Goal: Find specific page/section: Find specific page/section

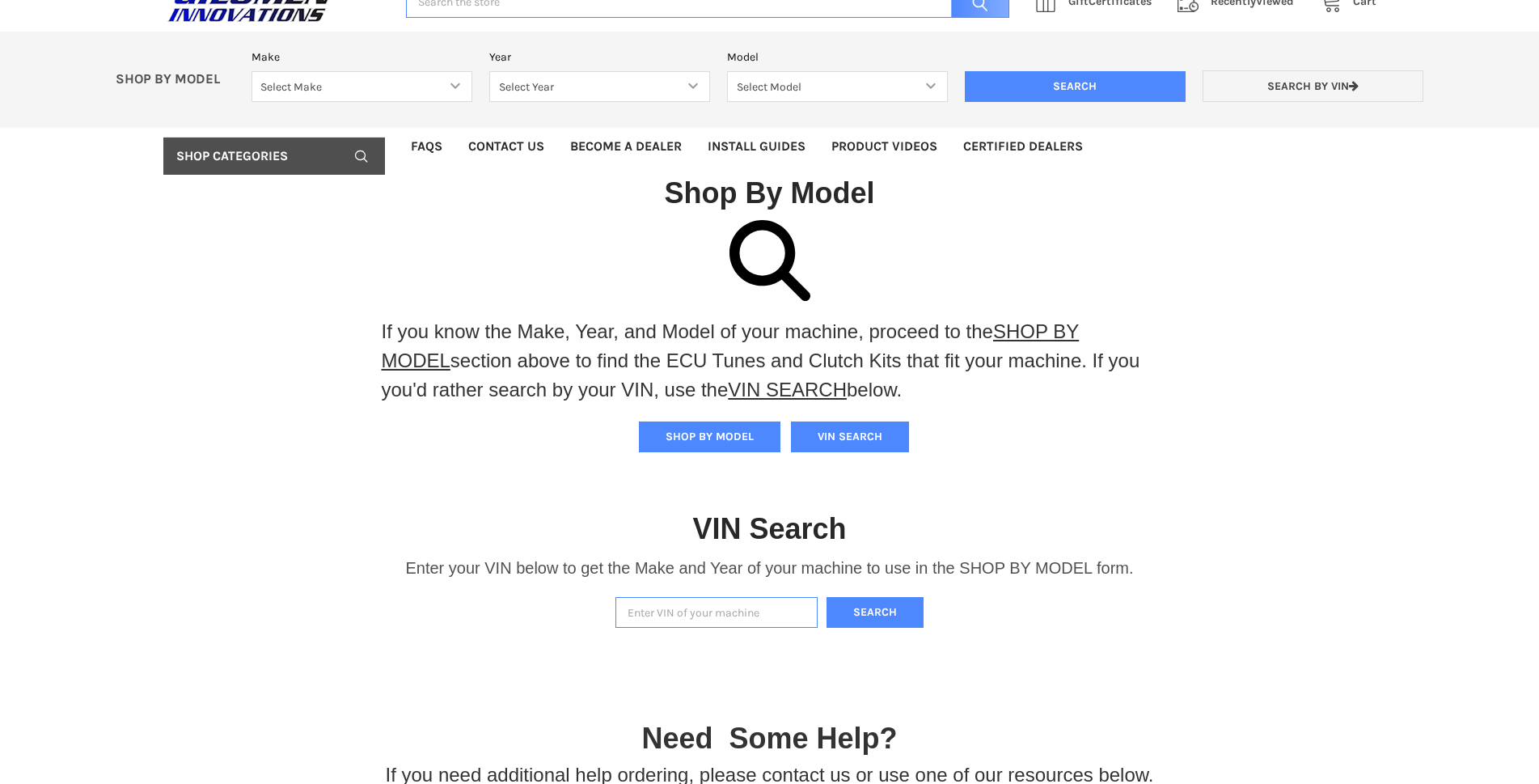
scroll to position [81, 0]
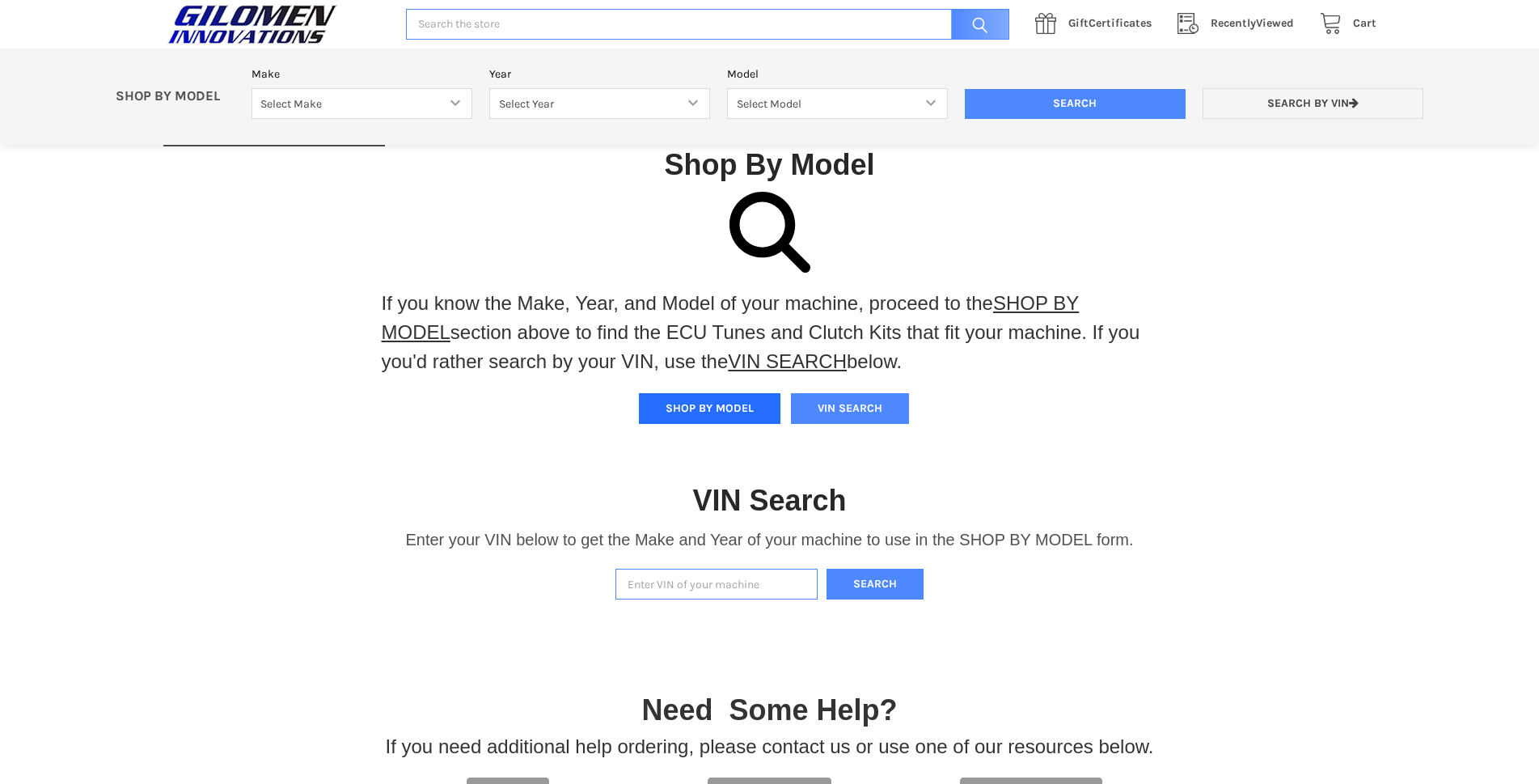
click at [722, 401] on button "SHOP BY MODEL" at bounding box center [709, 409] width 142 height 31
click at [456, 103] on select "Select Make Bobcat UTV Gravely UTV ACE 900 RANGER 570 Ranger 700 / 800 RANGER 9…" at bounding box center [362, 104] width 221 height 32
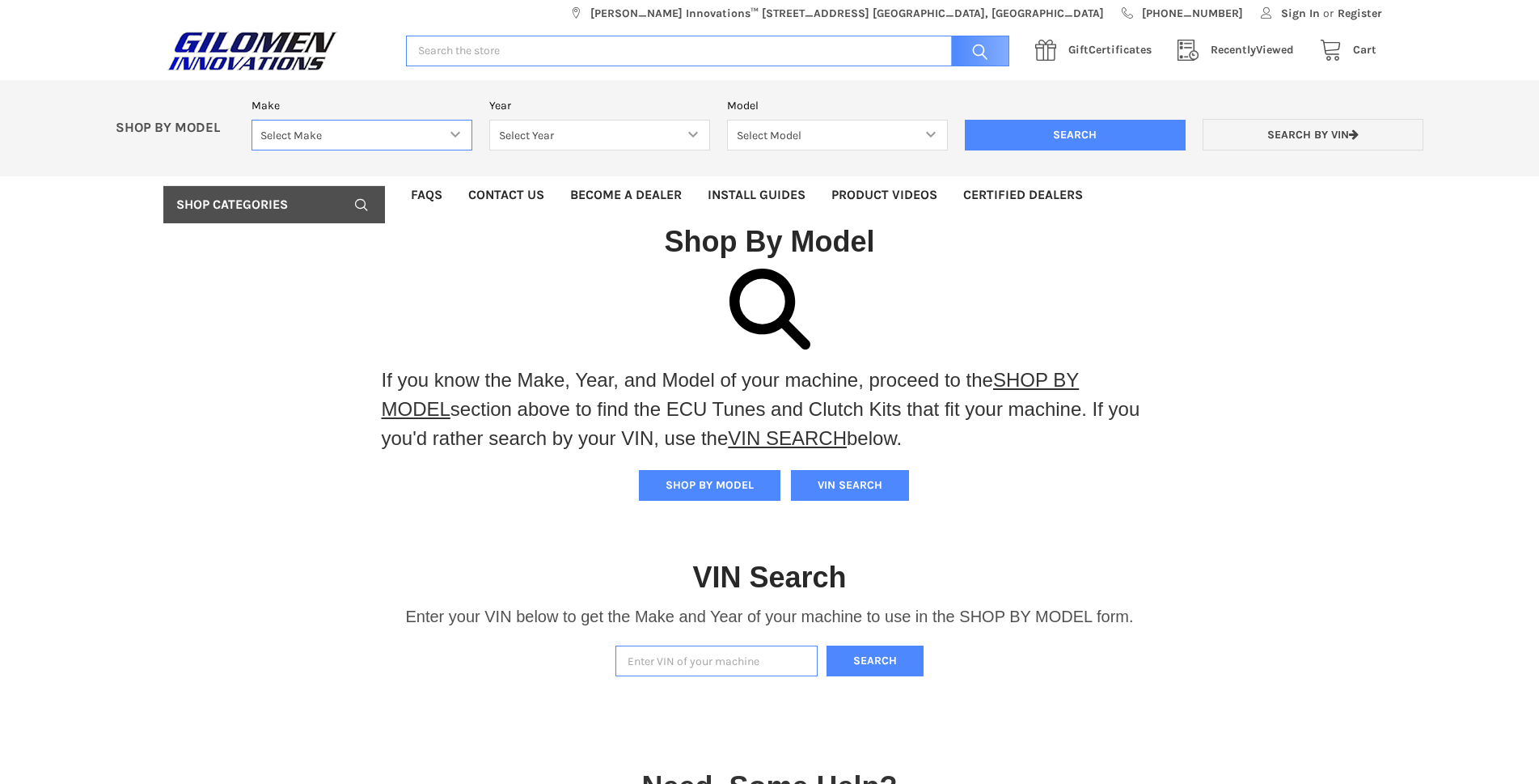
scroll to position [0, 0]
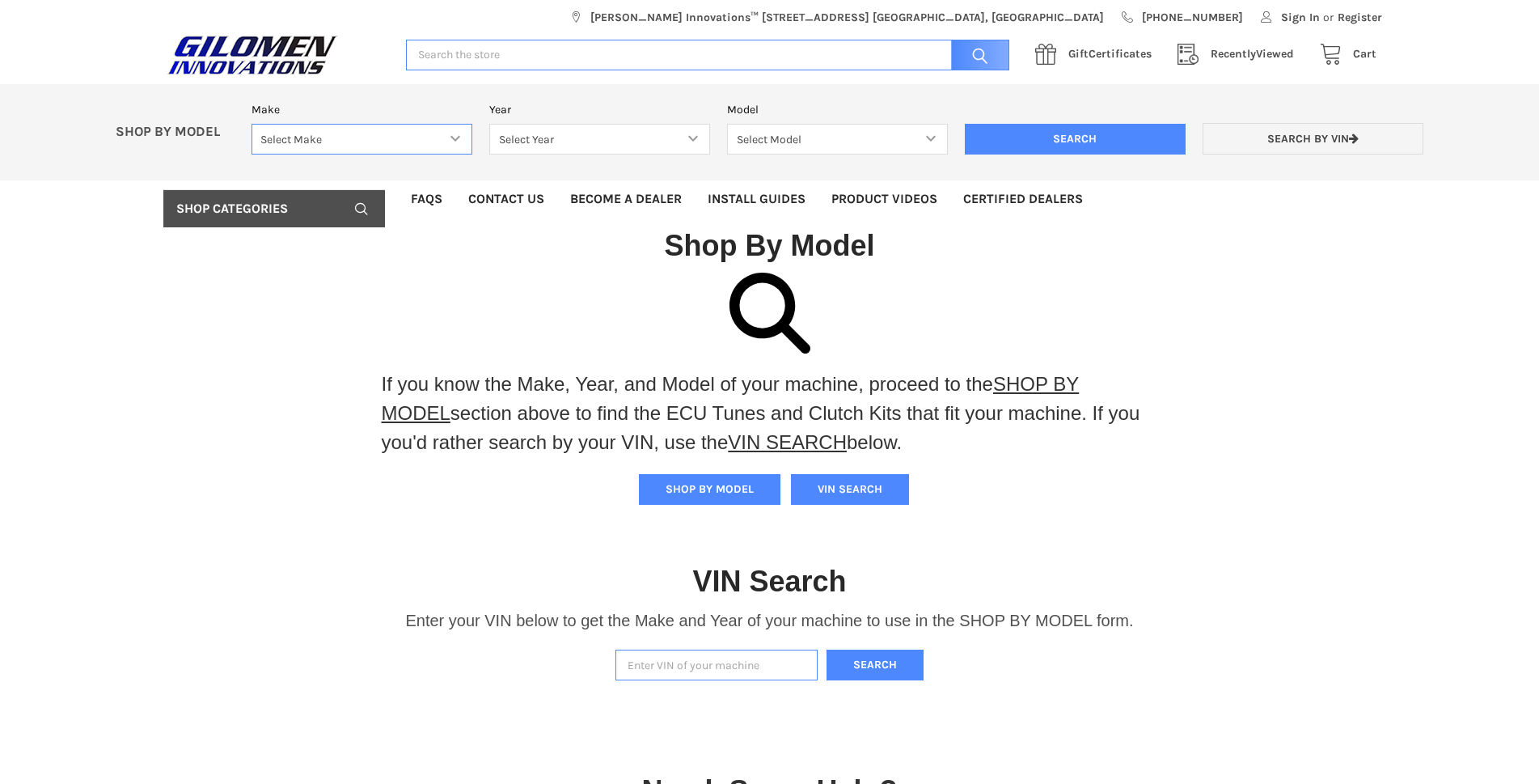
click at [383, 129] on select "Select Make Bobcat UTV Gravely UTV ACE 900 RANGER 570 Ranger 700 / 800 RANGER 9…" at bounding box center [362, 139] width 221 height 32
select select "606"
click at [251, 124] on select "Select Make Bobcat UTV Gravely UTV ACE 900 RANGER 570 Ranger 700 / 800 RANGER 9…" at bounding box center [362, 139] width 221 height 32
click at [597, 139] on select "Select Year [DATE] 2025 2026" at bounding box center [599, 139] width 221 height 32
select select "607"
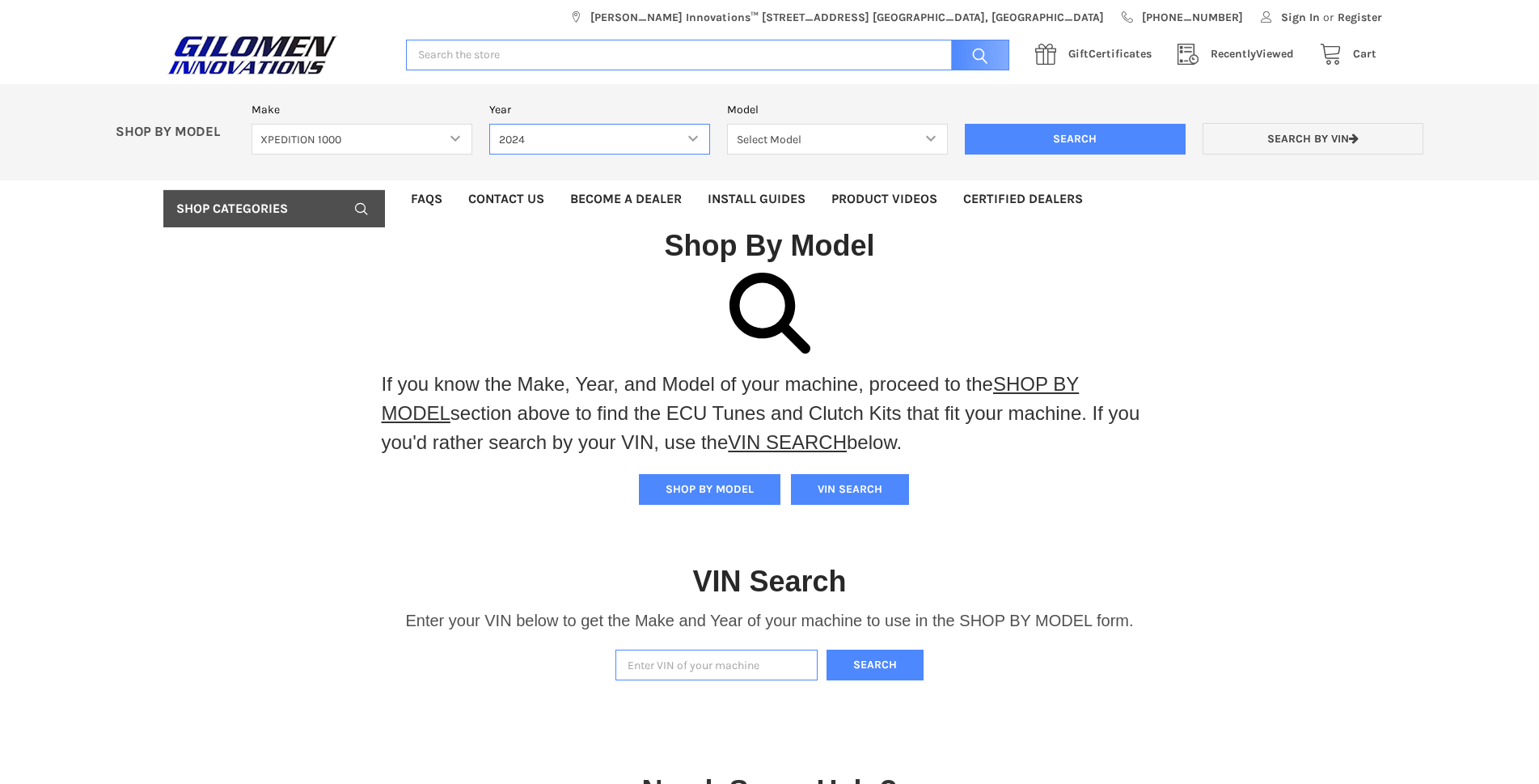
click at [489, 124] on select "Select Year [DATE] 2025 2026" at bounding box center [599, 139] width 221 height 32
click at [785, 138] on select "Select Model XPEDITION 1000 2 AND 5 PASSENGER MODELS XPEDITION 1000 NORTHSTAR 2…" at bounding box center [838, 139] width 221 height 32
select select "608"
click at [727, 124] on select "Select Model XPEDITION 1000 2 AND 5 PASSENGER MODELS XPEDITION 1000 NORTHSTAR 2…" at bounding box center [838, 139] width 221 height 32
click at [1158, 132] on input "Search" at bounding box center [1075, 139] width 221 height 31
